Goal: Register for event/course

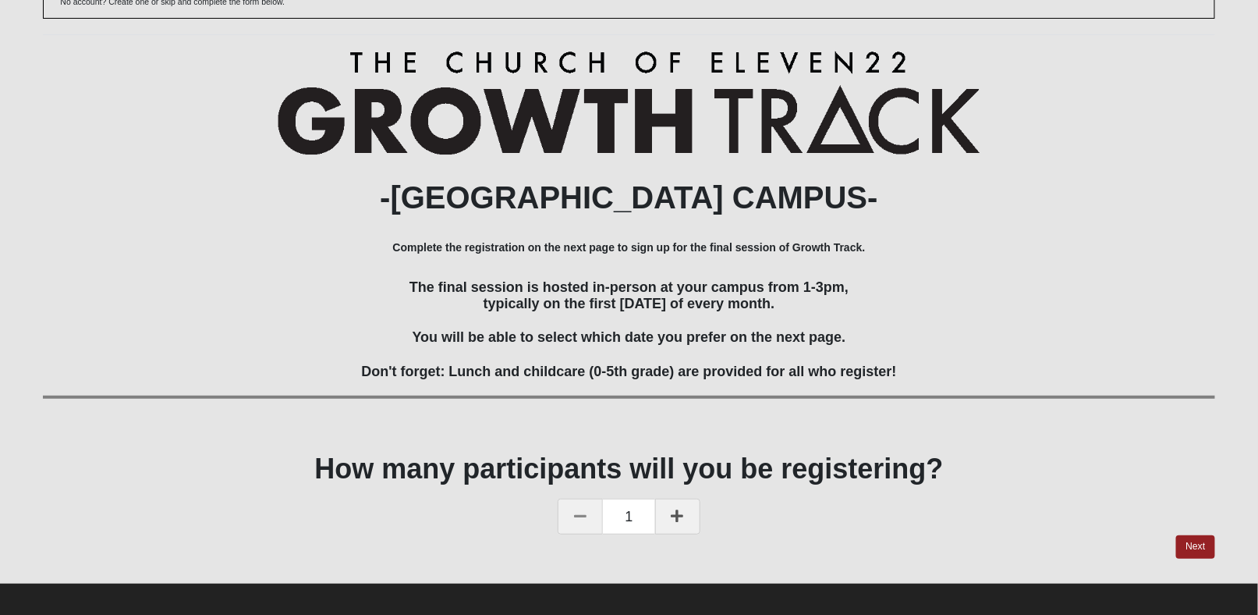
scroll to position [137, 0]
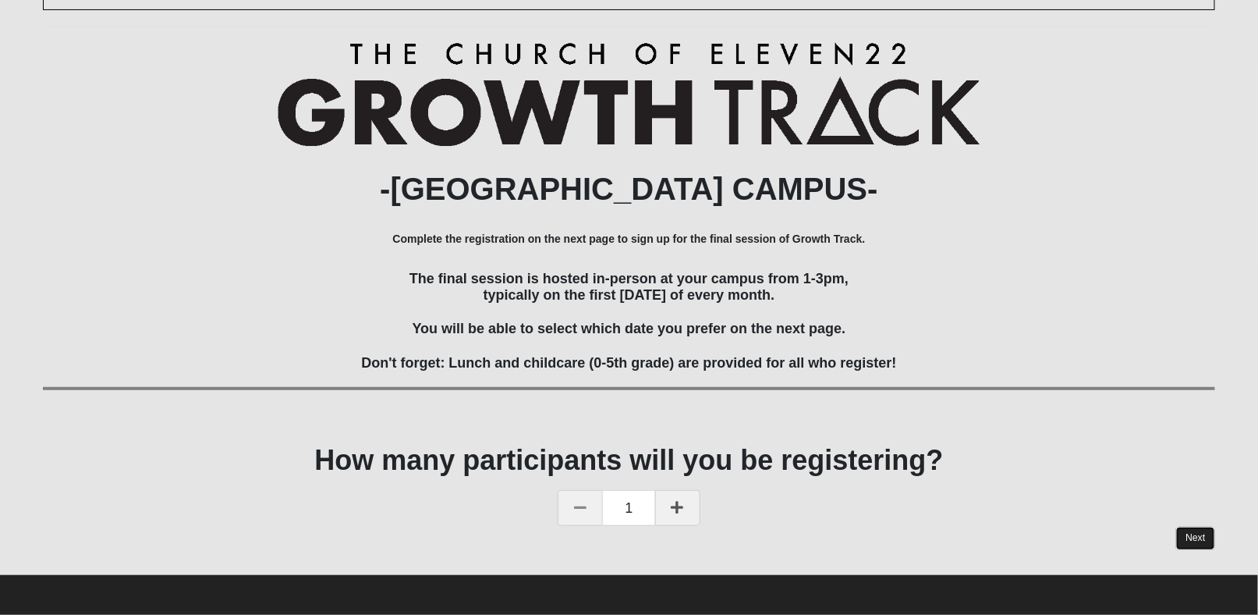
click at [1201, 532] on link "Next" at bounding box center [1195, 538] width 38 height 23
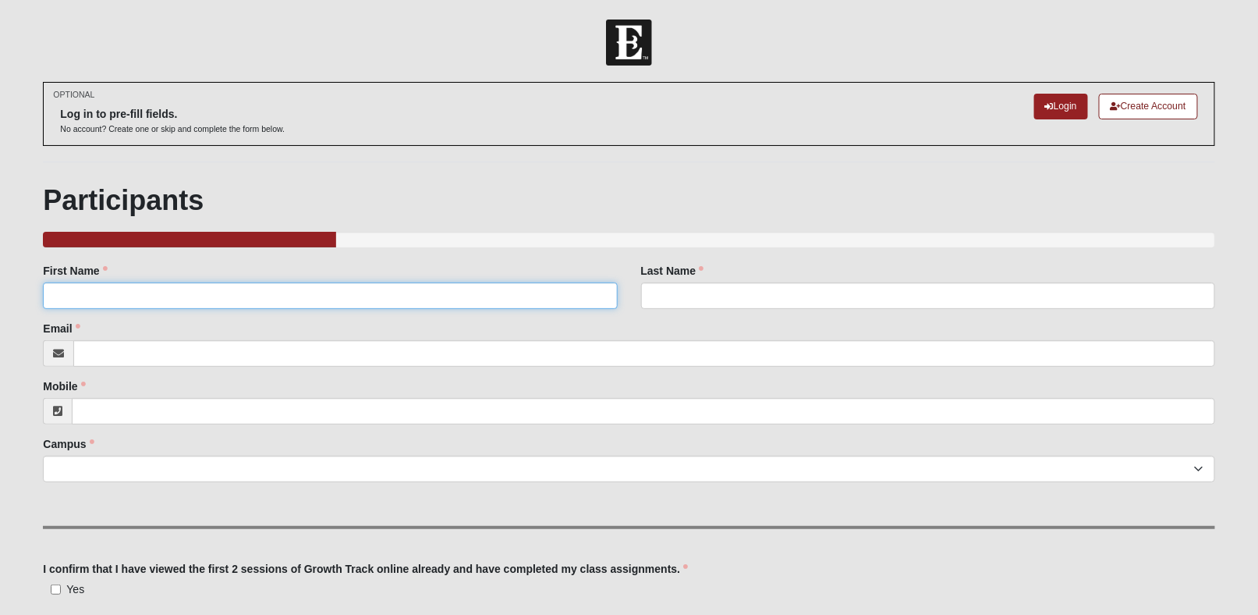
click at [319, 300] on input "First Name" at bounding box center [330, 295] width 574 height 27
type input "[PERSON_NAME]"
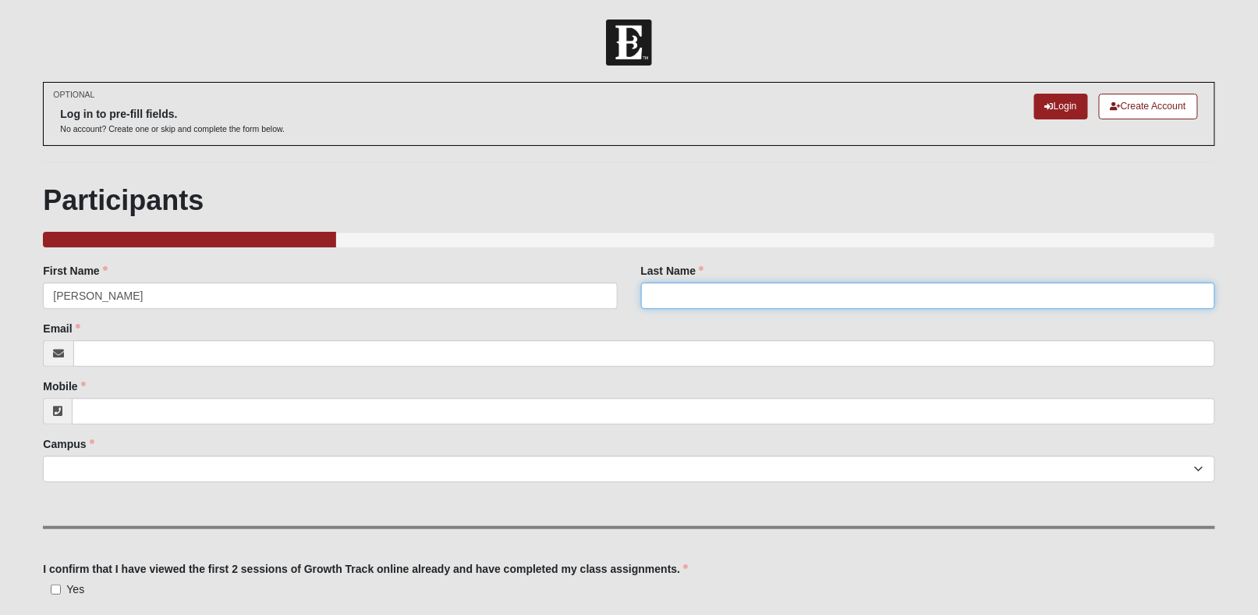
type input "[PERSON_NAME]"
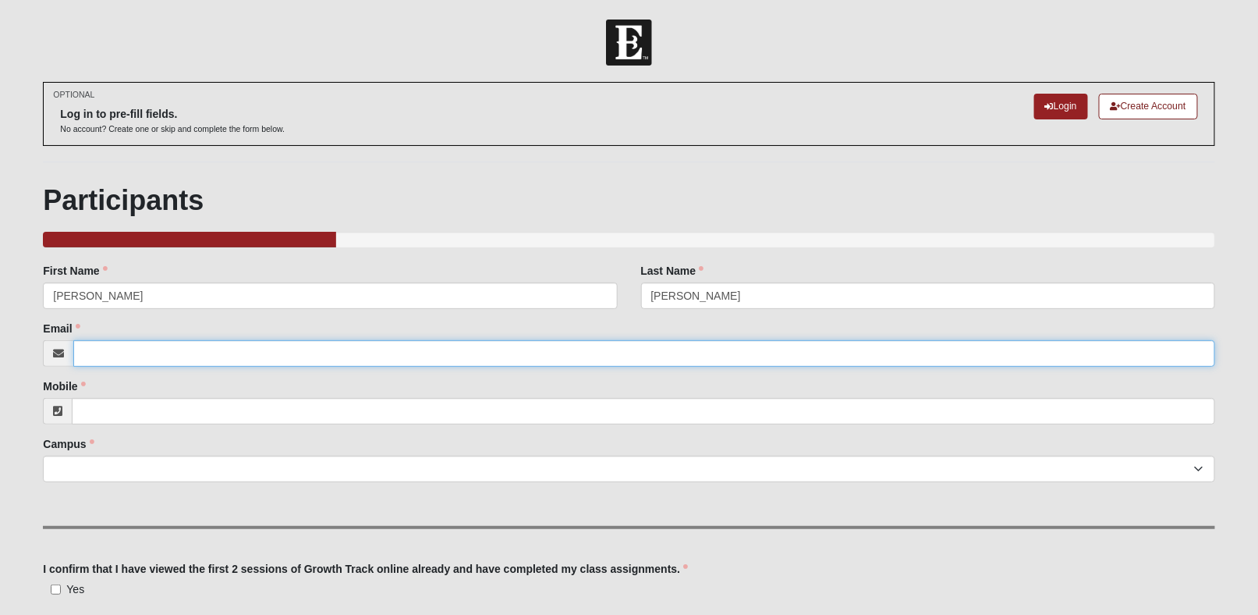
type input "[EMAIL_ADDRESS][DOMAIN_NAME]"
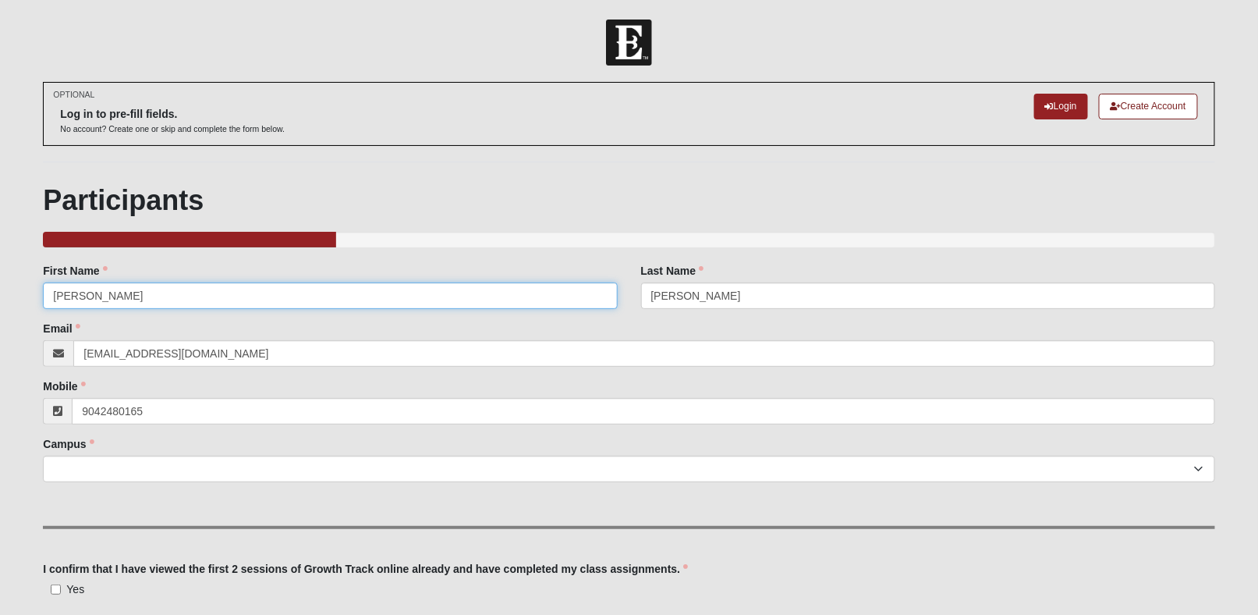
type input "[PHONE_NUMBER]"
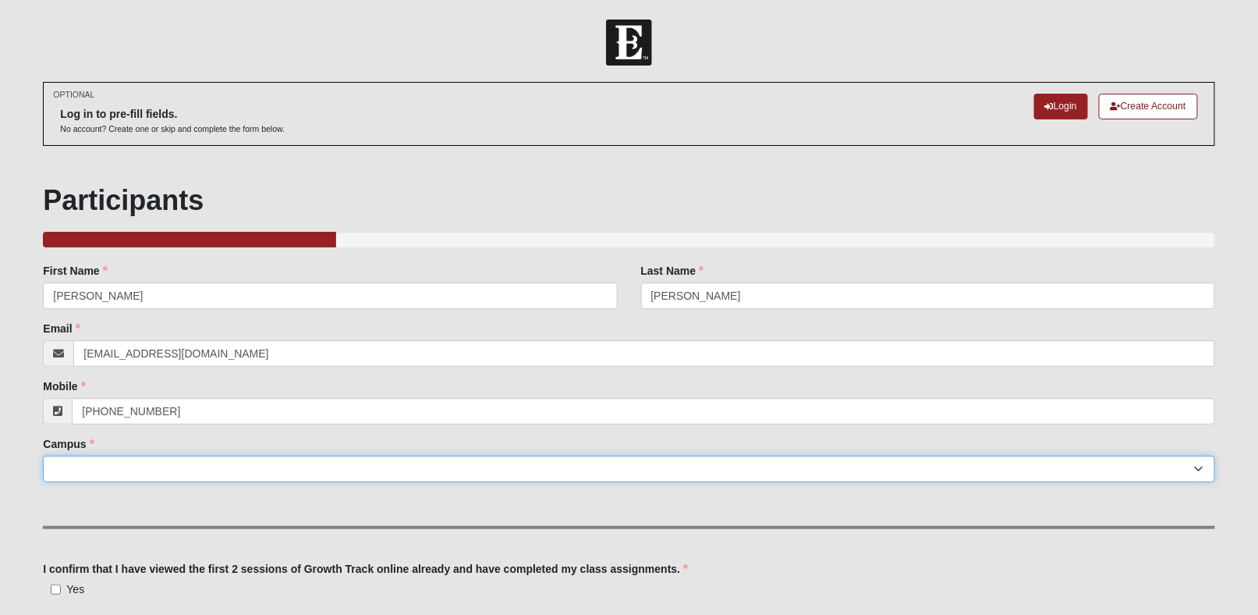
click at [204, 470] on select "Arlington Baymeadows Eleven22 Online [PERSON_NAME][GEOGRAPHIC_DATA] Jesup [GEOG…" at bounding box center [629, 469] width 1172 height 27
select select "15"
click at [43, 456] on select "Arlington Baymeadows Eleven22 Online [PERSON_NAME][GEOGRAPHIC_DATA] Jesup [GEOG…" at bounding box center [629, 469] width 1172 height 27
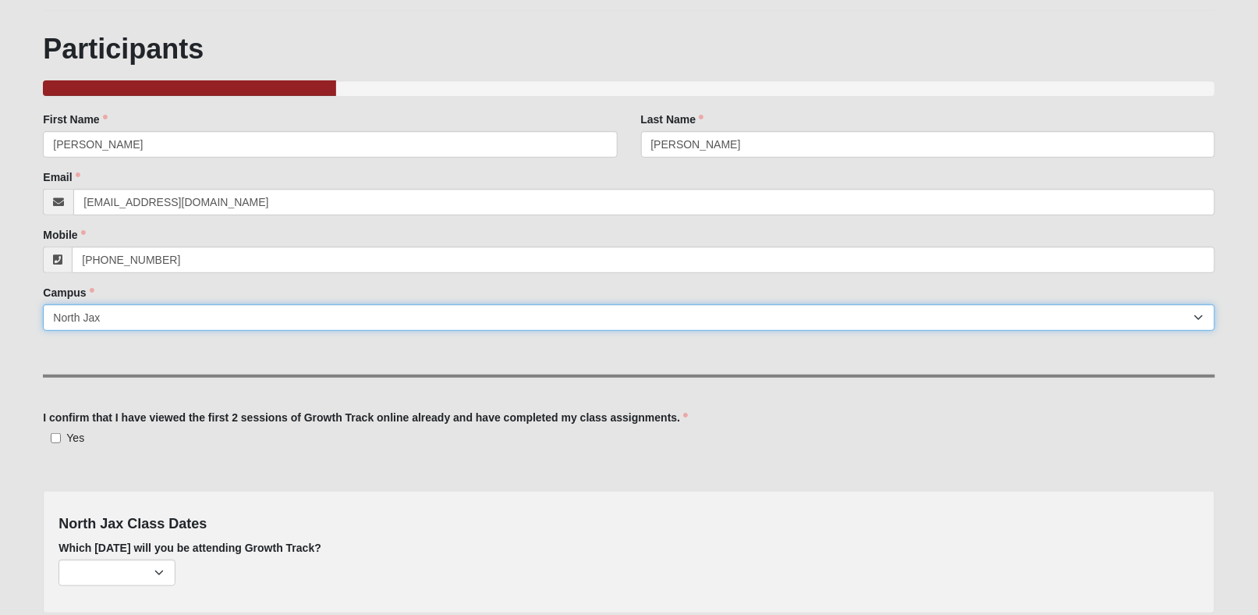
scroll to position [156, 0]
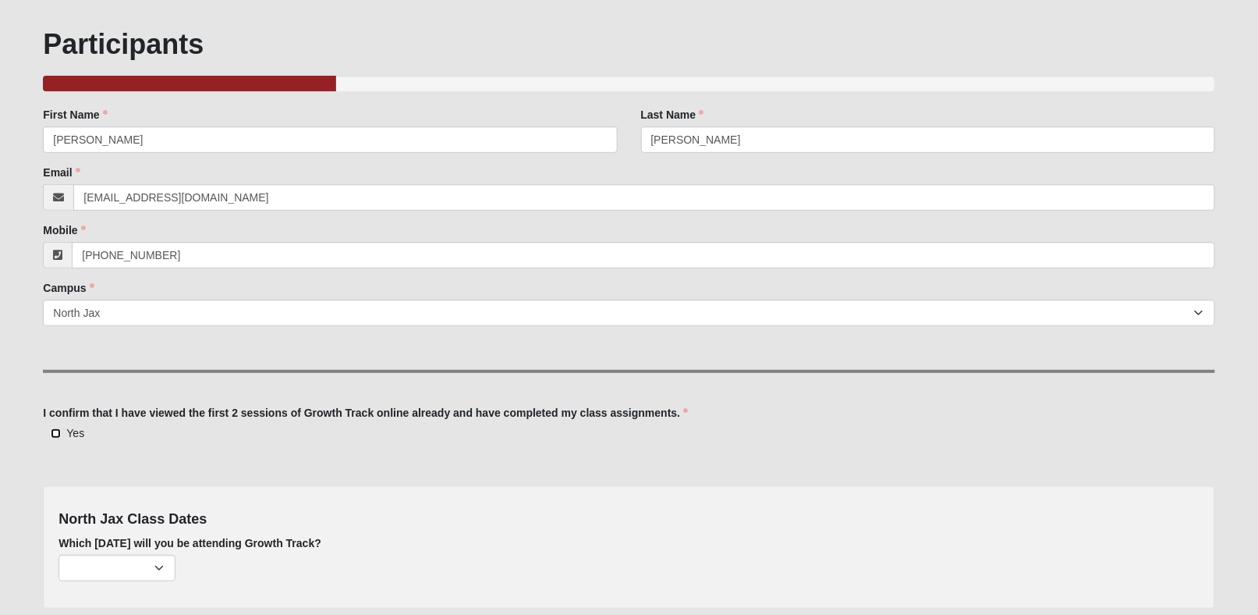
click at [60, 431] on input "Yes" at bounding box center [56, 433] width 10 height 10
checkbox input "true"
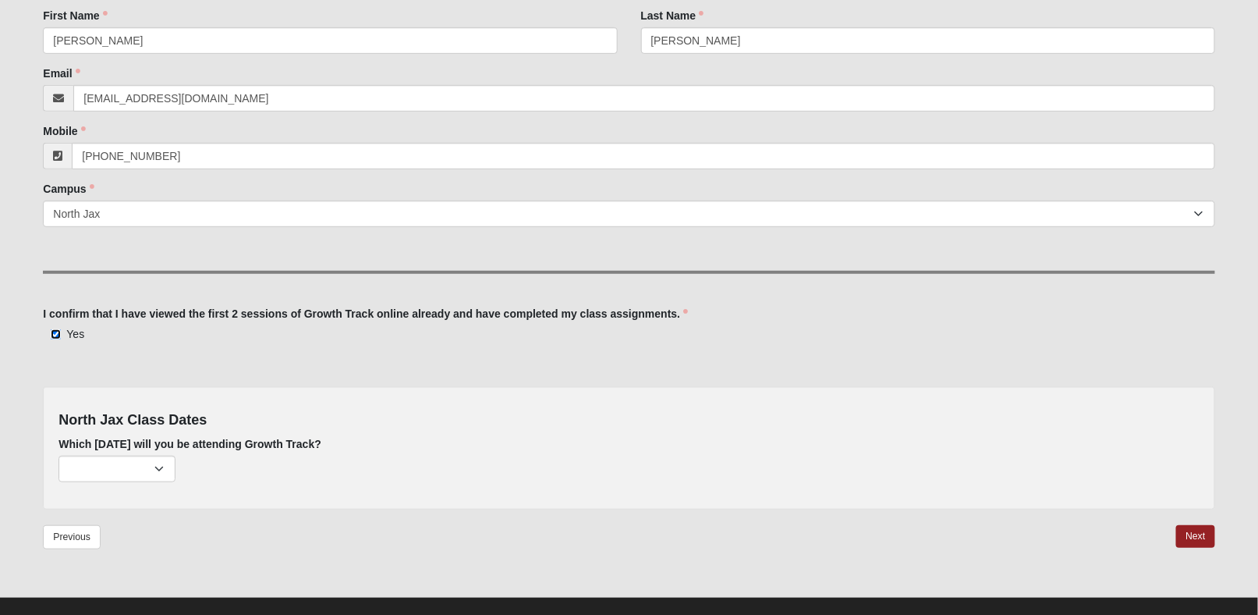
scroll to position [276, 0]
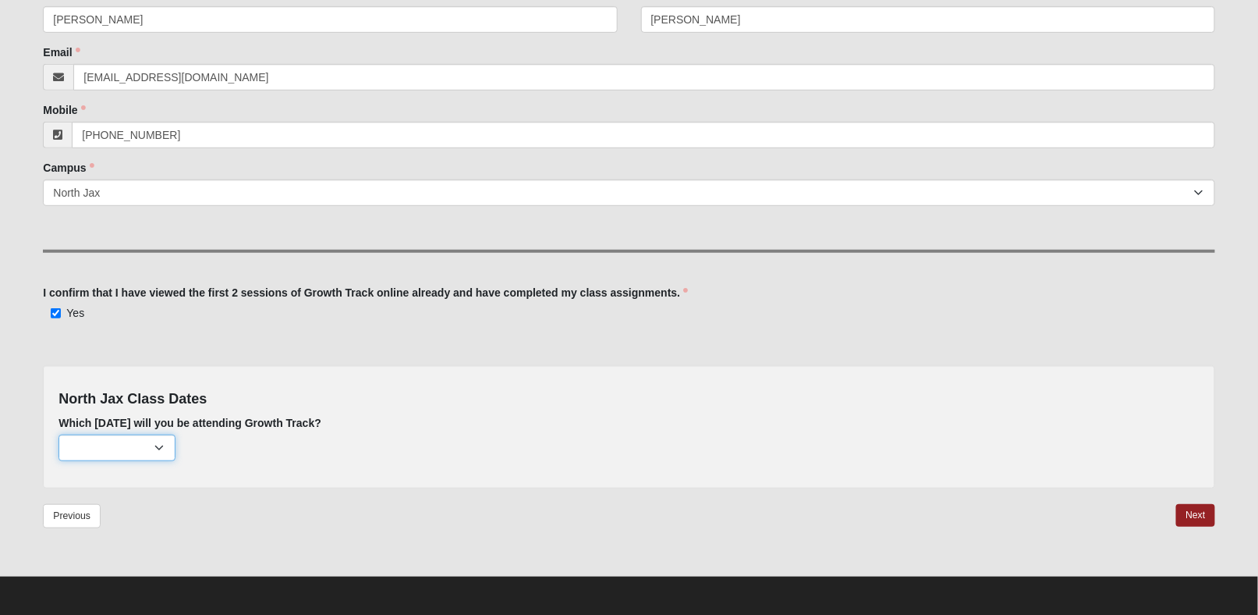
click at [156, 450] on select "[DATE] (none remaining) [DATE] (none remaining) [DATE] (none remaining) [DATE] …" at bounding box center [117, 448] width 117 height 27
select select "681"
click at [59, 435] on select "[DATE] (none remaining) [DATE] (none remaining) [DATE] (none remaining) [DATE] …" at bounding box center [117, 448] width 117 height 27
click at [1211, 507] on link "Next" at bounding box center [1195, 515] width 38 height 23
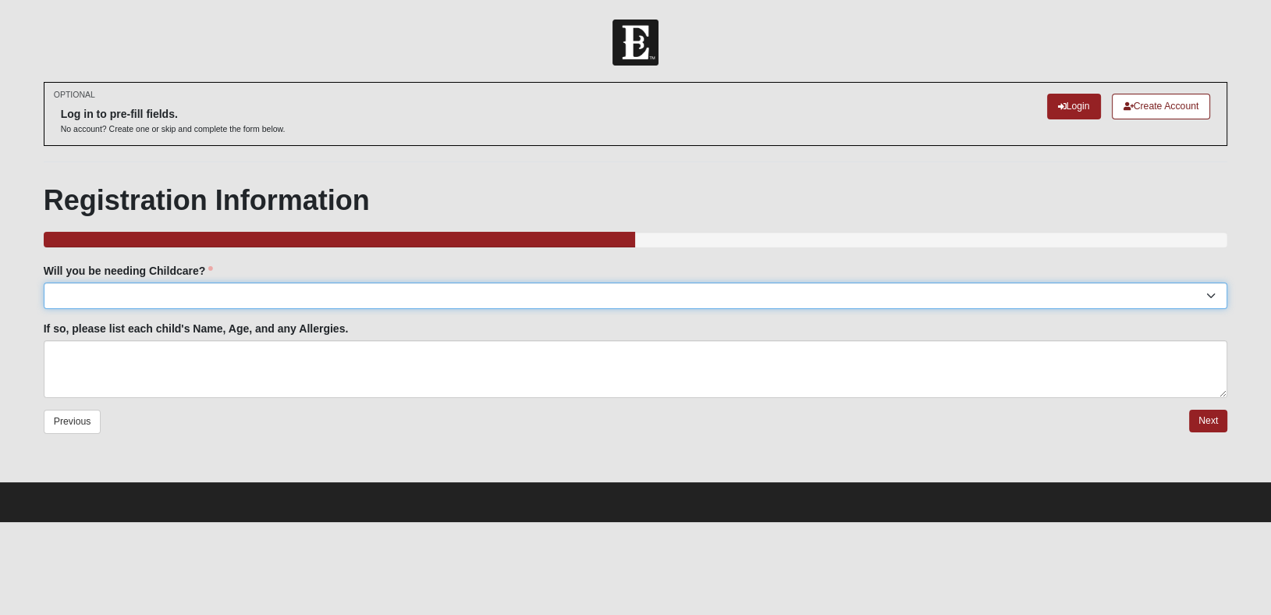
click at [297, 296] on select "Yes No" at bounding box center [636, 295] width 1184 height 27
select select "No"
click at [44, 282] on select "Yes No" at bounding box center [636, 295] width 1184 height 27
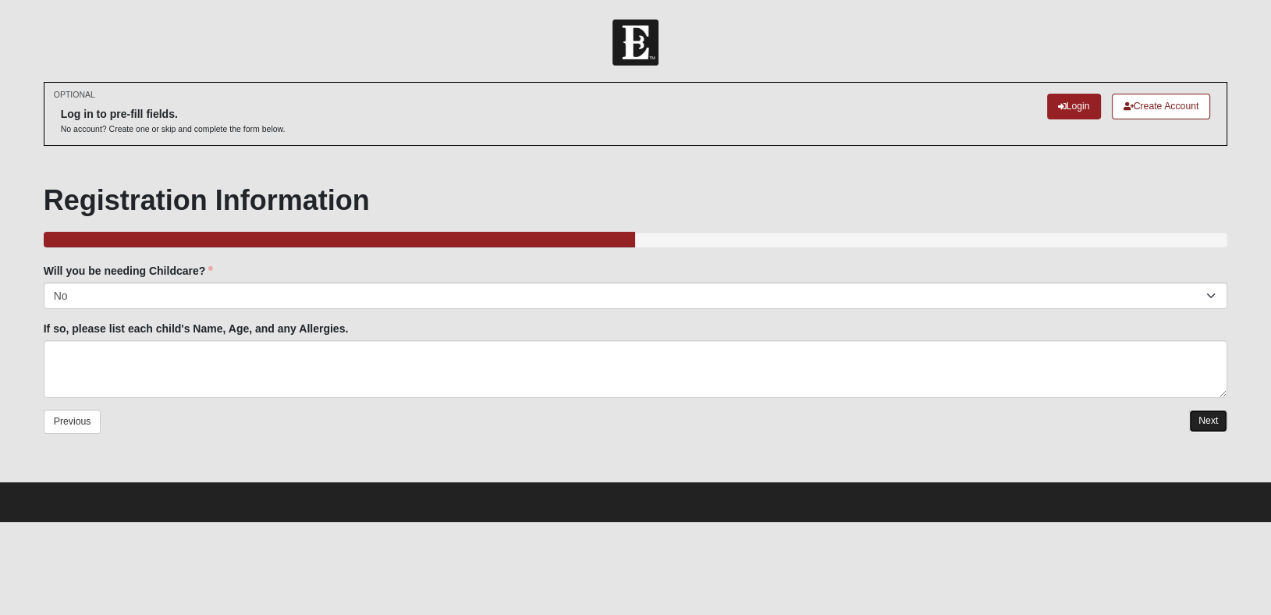
click at [1201, 414] on link "Next" at bounding box center [1208, 421] width 38 height 23
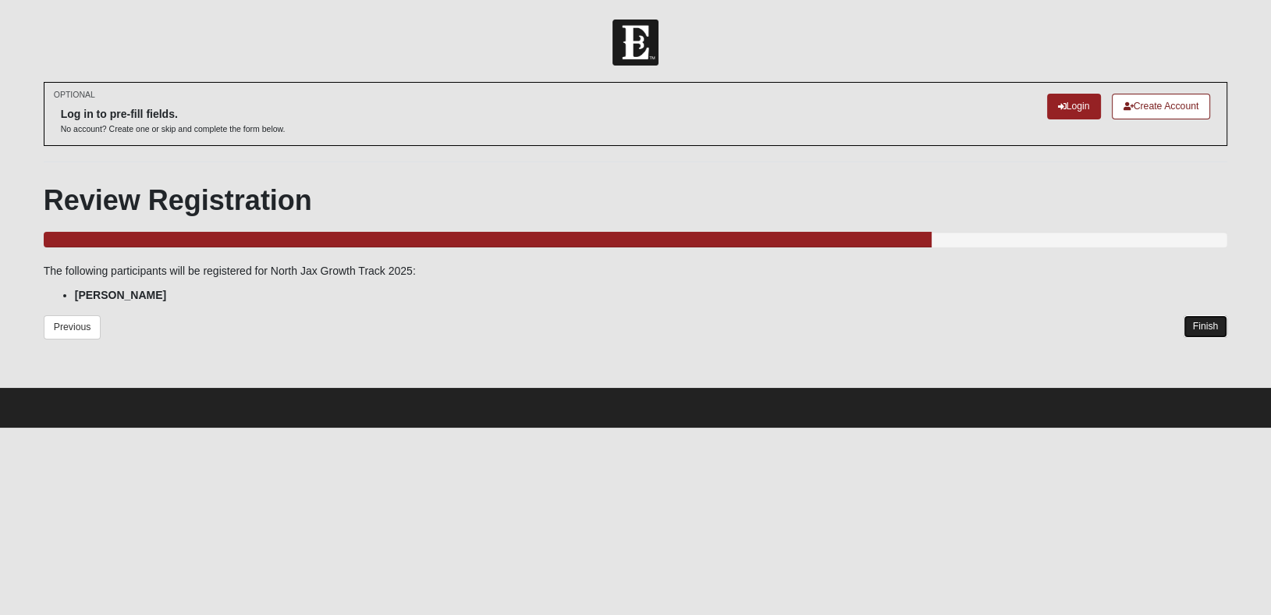
click at [1195, 321] on link "Finish" at bounding box center [1206, 326] width 44 height 23
